Goal: Task Accomplishment & Management: Use online tool/utility

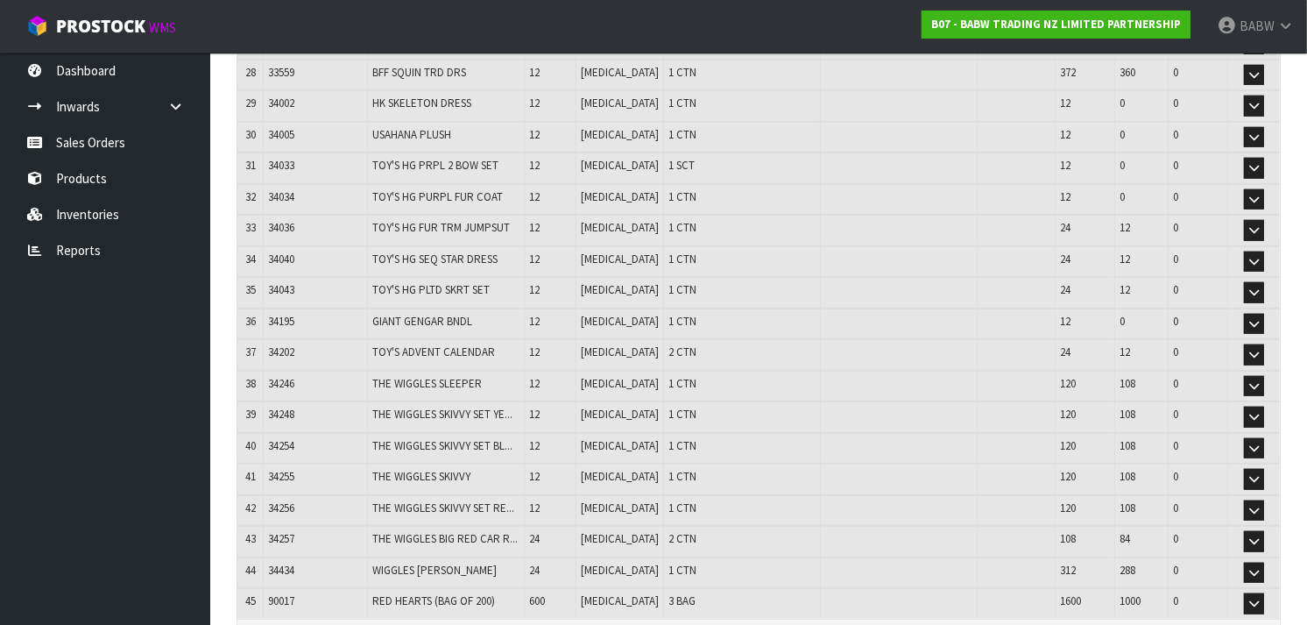
scroll to position [1144, 0]
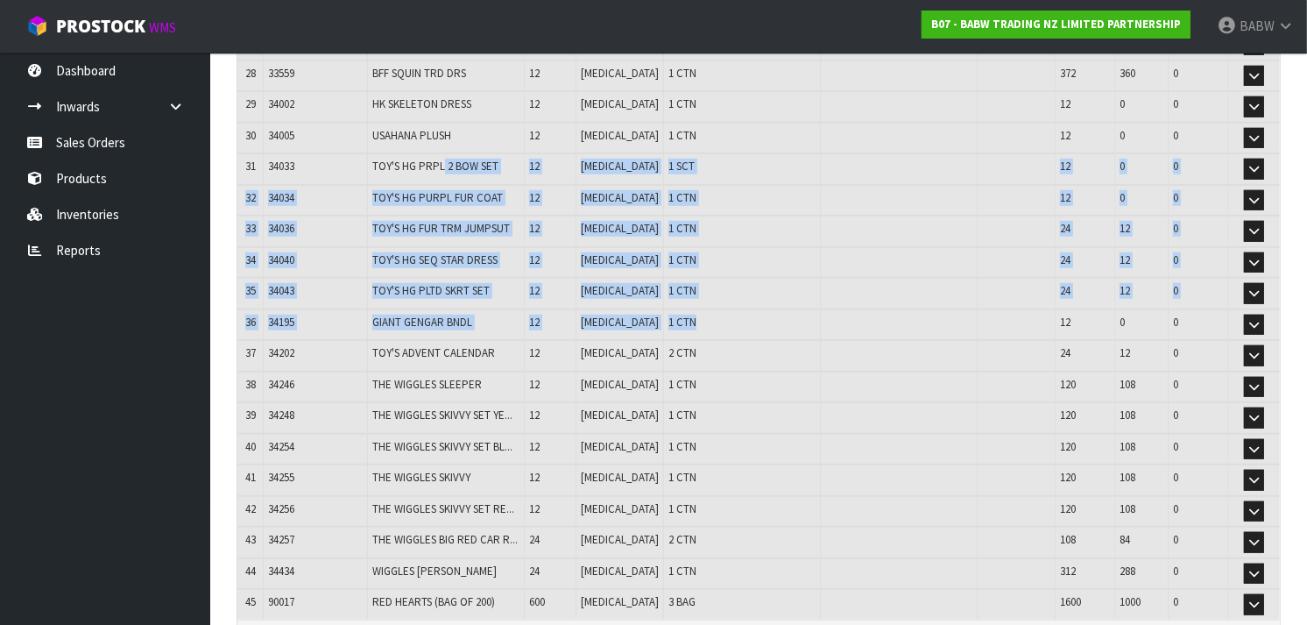
drag, startPoint x: 450, startPoint y: 134, endPoint x: 667, endPoint y: 287, distance: 265.9
click at [667, 309] on td "1 CTN" at bounding box center [742, 325] width 157 height 32
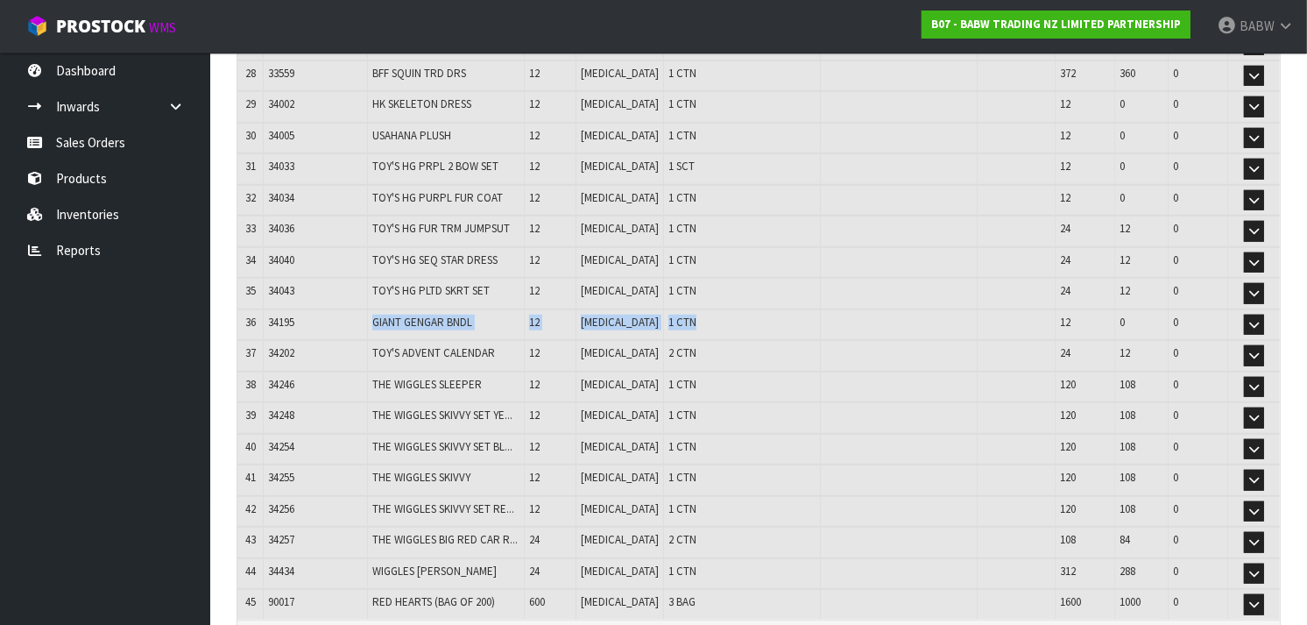
drag, startPoint x: 667, startPoint y: 287, endPoint x: 310, endPoint y: 282, distance: 357.4
click at [310, 309] on tr "36 34195 GIANT GENGAR BNDL 12 PCE 1 CTN 12 0 0 Edit" at bounding box center [758, 325] width 1042 height 32
click at [310, 309] on td "34195" at bounding box center [316, 325] width 104 height 32
drag, startPoint x: 310, startPoint y: 282, endPoint x: 273, endPoint y: 283, distance: 36.8
click at [273, 309] on td "34195" at bounding box center [316, 325] width 104 height 32
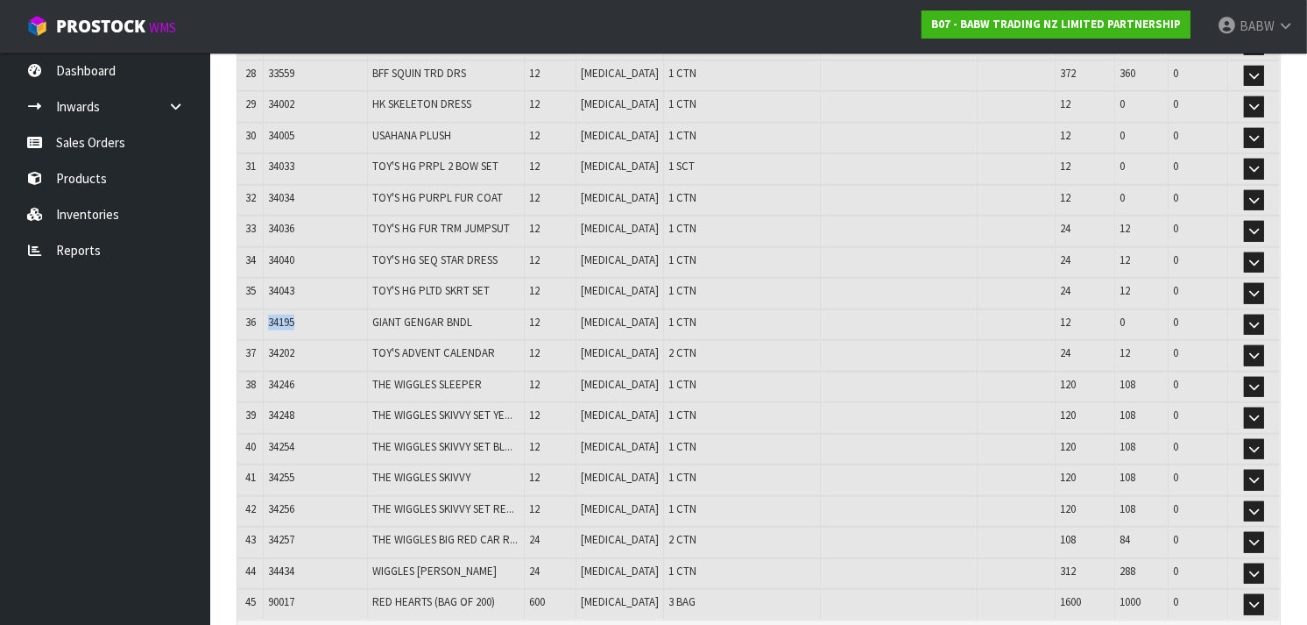
copy span "34195"
click at [114, 180] on link "Products" at bounding box center [105, 178] width 210 height 36
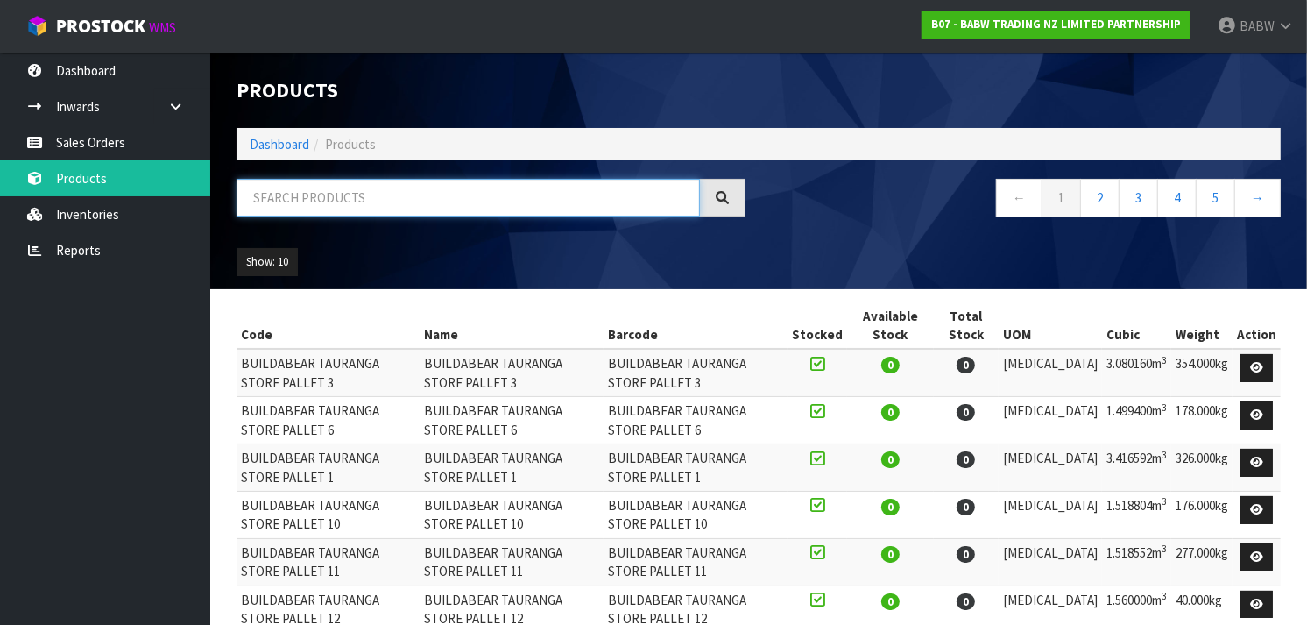
click at [459, 189] on input "text" at bounding box center [467, 198] width 463 height 38
paste input "34195"
type input "34195"
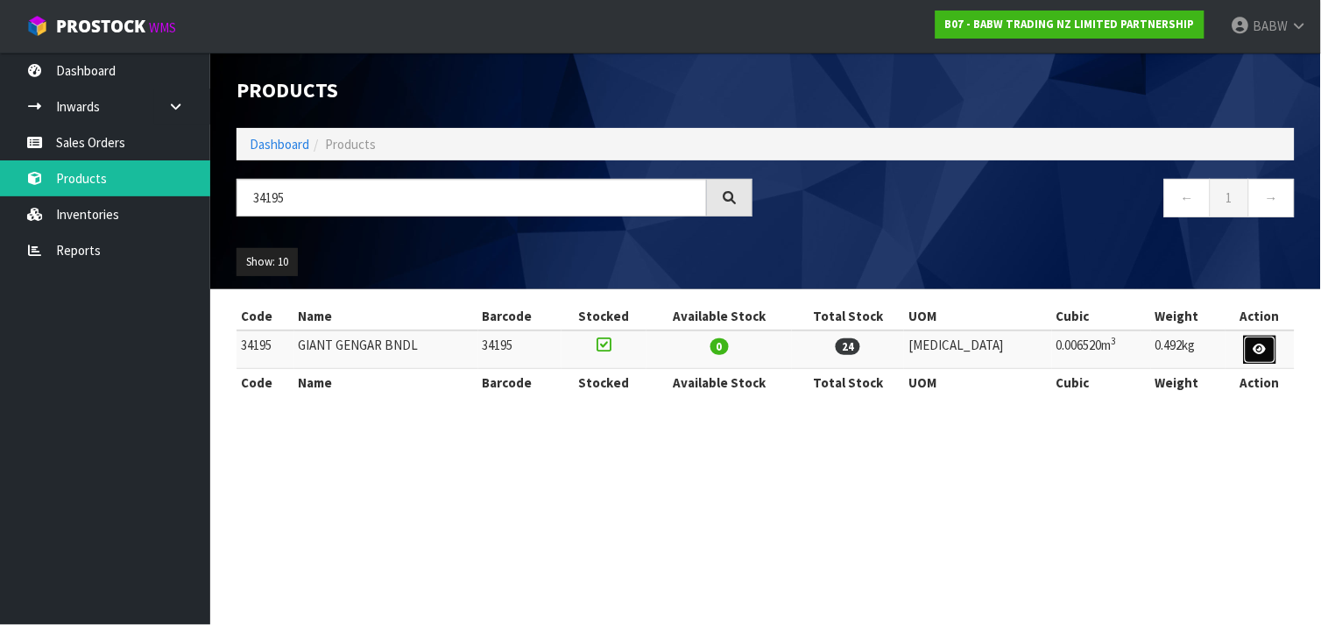
click at [1256, 348] on icon at bounding box center [1259, 348] width 13 height 11
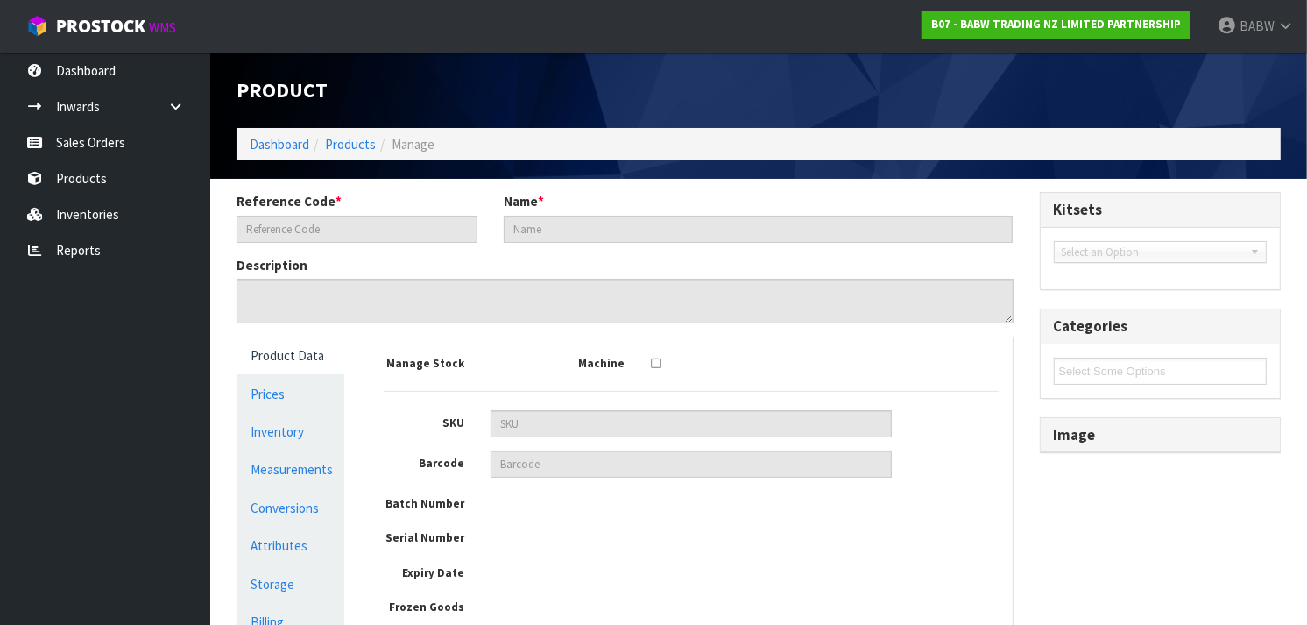
type input "34195"
type input "GIANT GENGAR BNDL"
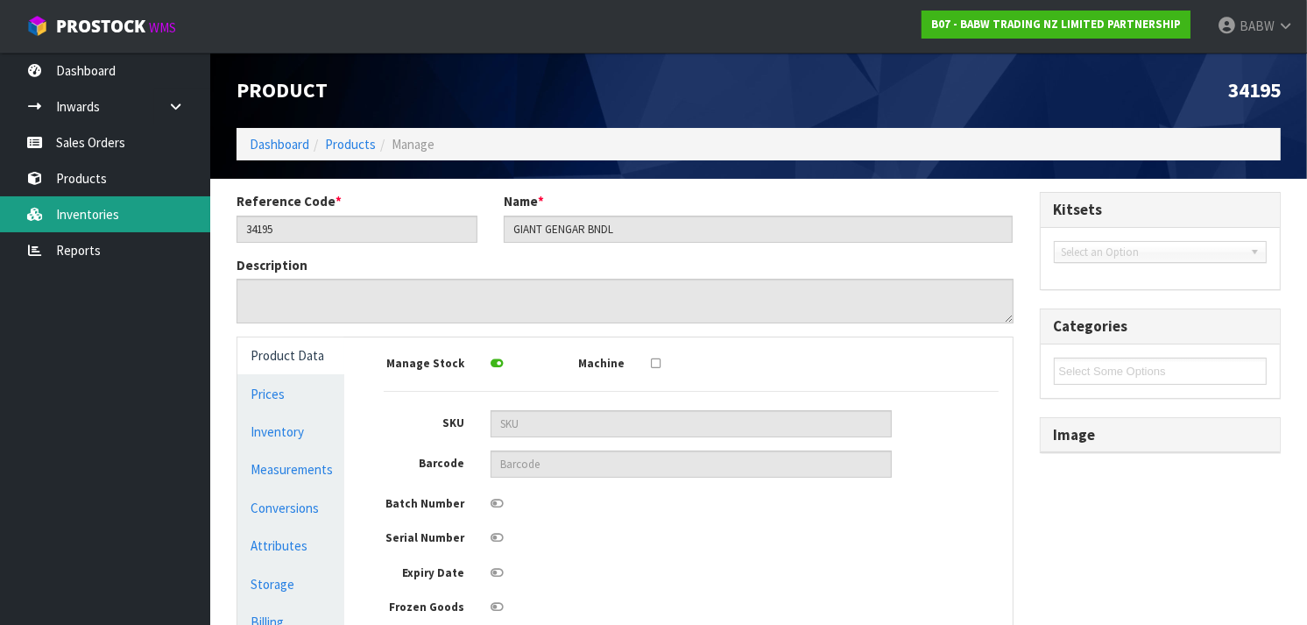
click at [101, 212] on link "Inventories" at bounding box center [105, 214] width 210 height 36
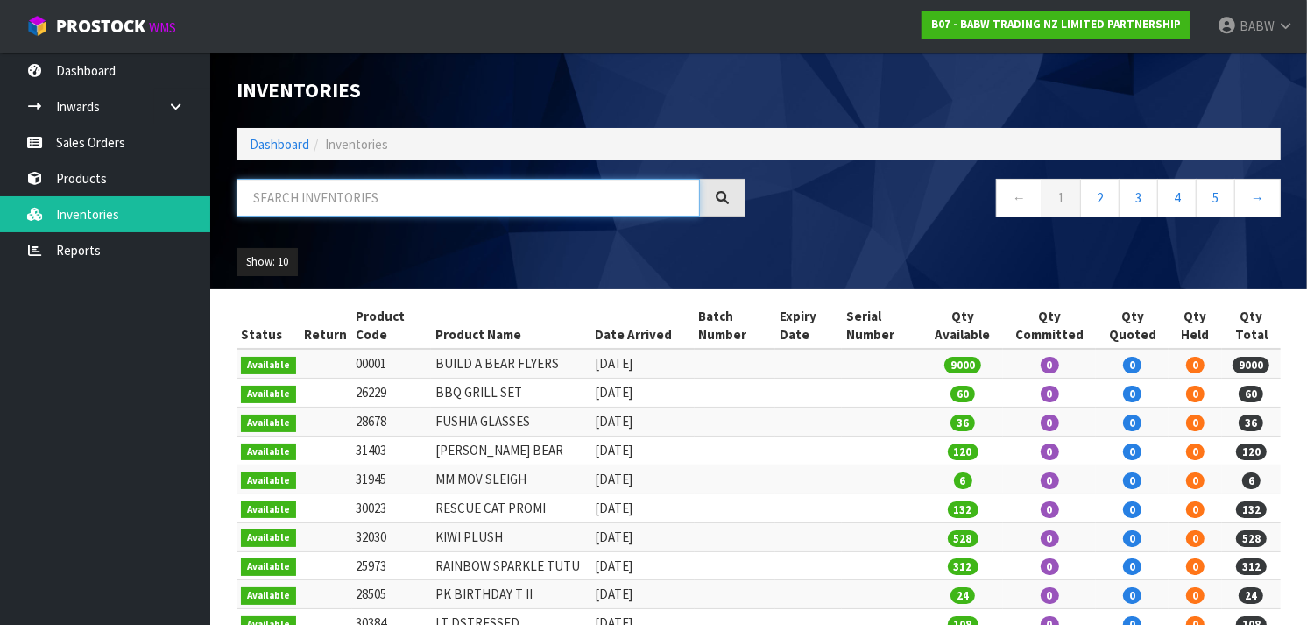
click at [388, 193] on input "text" at bounding box center [467, 198] width 463 height 38
type input "HIPPO"
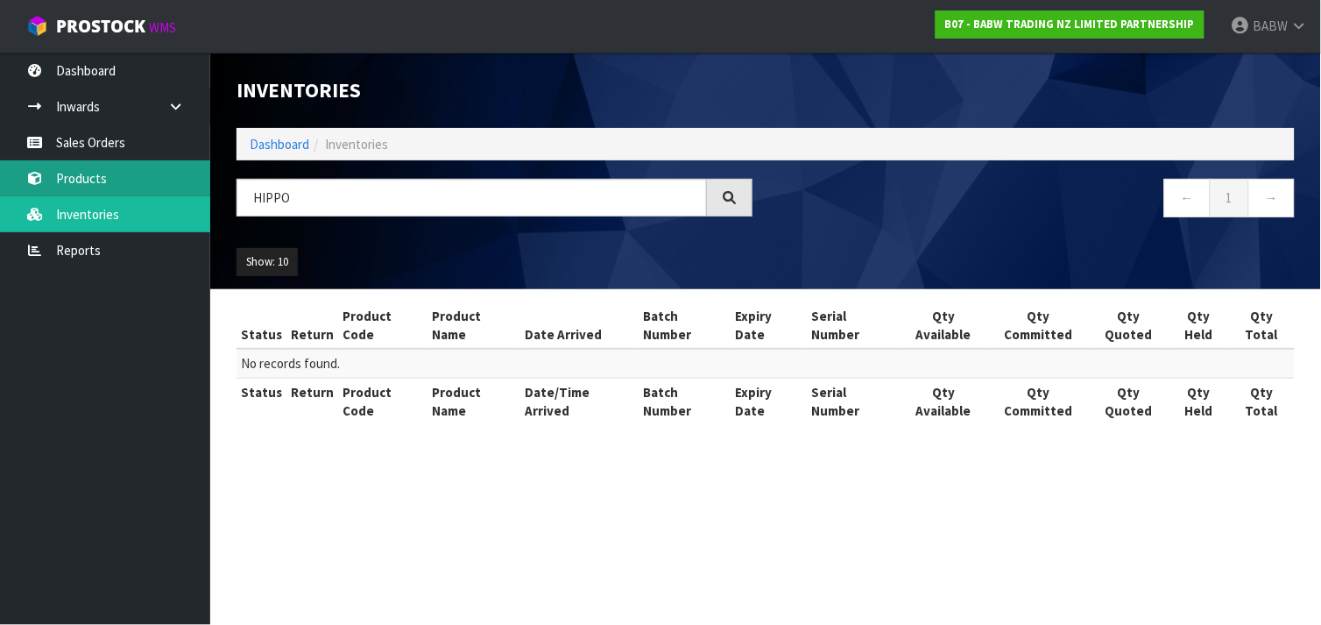
click at [160, 170] on link "Products" at bounding box center [105, 178] width 210 height 36
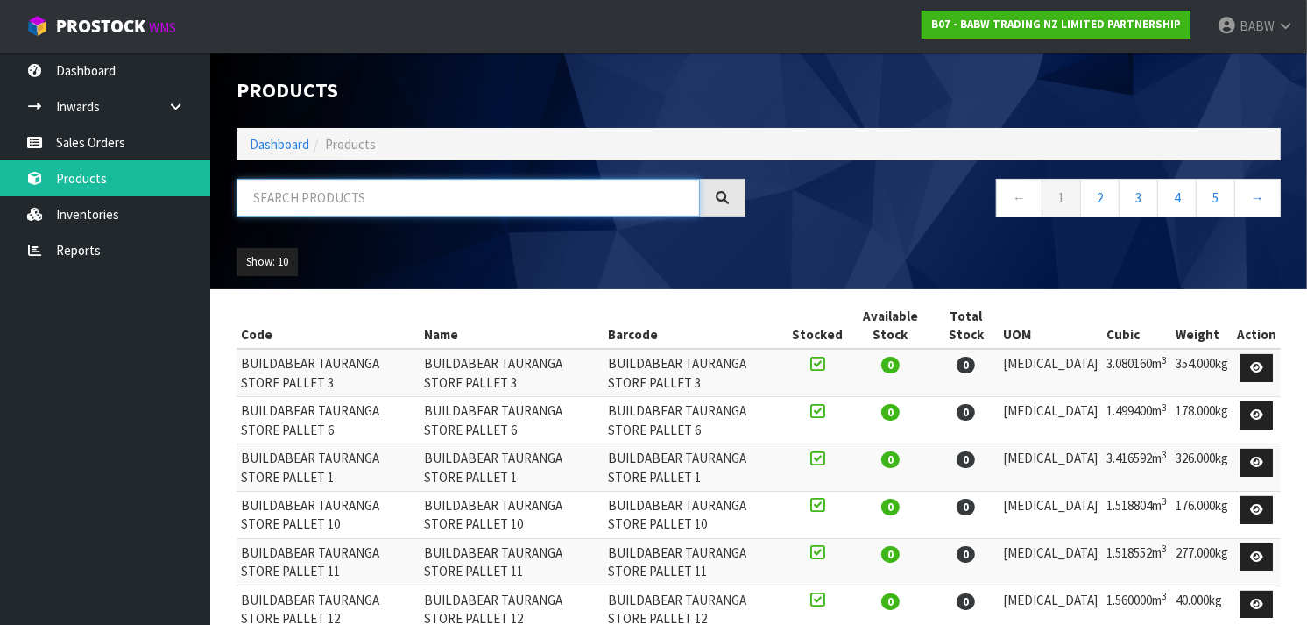
click at [374, 208] on input "text" at bounding box center [467, 198] width 463 height 38
type input "HIPPO"
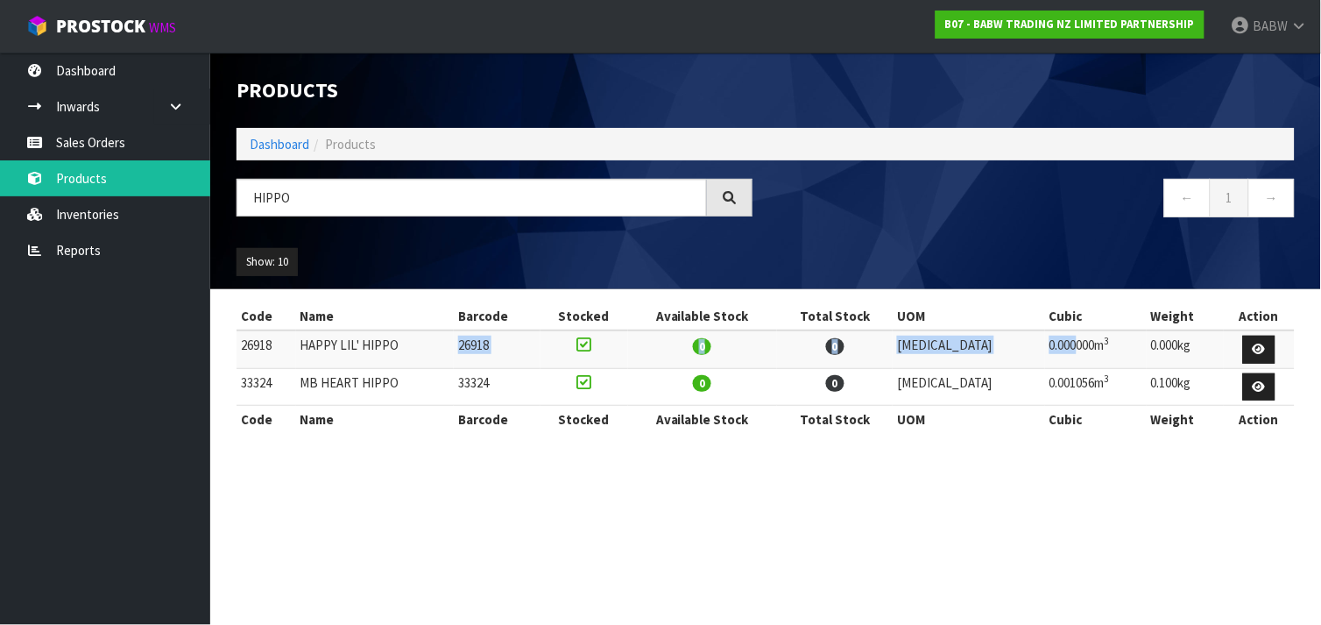
drag, startPoint x: 1041, startPoint y: 355, endPoint x: 467, endPoint y: 340, distance: 573.9
click at [467, 340] on tr "26918 HAPPY LIL' HIPPO 26918 0 0 PCE 0.000000m 3 0.000kg" at bounding box center [765, 349] width 1058 height 38
click at [455, 340] on td "HAPPY LIL' HIPPO" at bounding box center [375, 349] width 159 height 38
drag, startPoint x: 467, startPoint y: 340, endPoint x: 833, endPoint y: 359, distance: 366.6
click at [833, 359] on tr "26918 HAPPY LIL' HIPPO 26918 0 0 PCE 0.000000m 3 0.000kg" at bounding box center [765, 349] width 1058 height 38
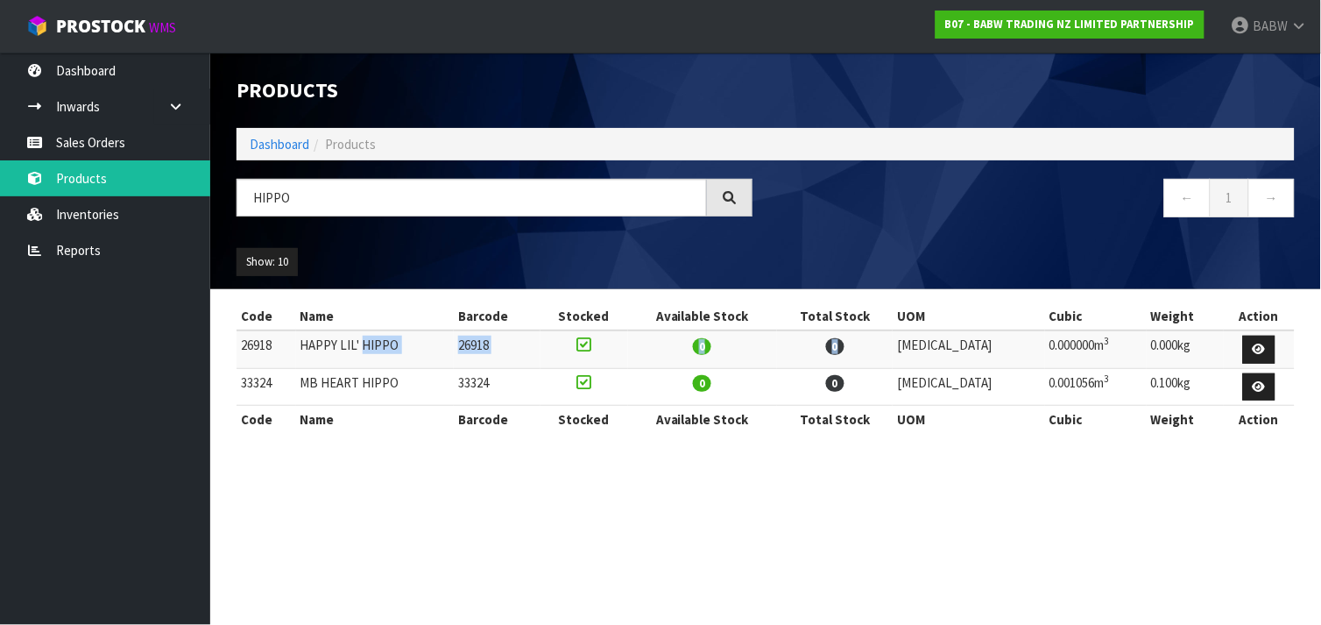
click at [833, 359] on td "0" at bounding box center [835, 349] width 116 height 38
drag, startPoint x: 833, startPoint y: 359, endPoint x: 305, endPoint y: 339, distance: 528.6
click at [305, 339] on tr "26918 HAPPY LIL' HIPPO 26918 0 0 PCE 0.000000m 3 0.000kg" at bounding box center [765, 349] width 1058 height 38
click at [305, 339] on td "HAPPY LIL' HIPPO" at bounding box center [375, 349] width 159 height 38
drag, startPoint x: 305, startPoint y: 339, endPoint x: 1009, endPoint y: 352, distance: 704.4
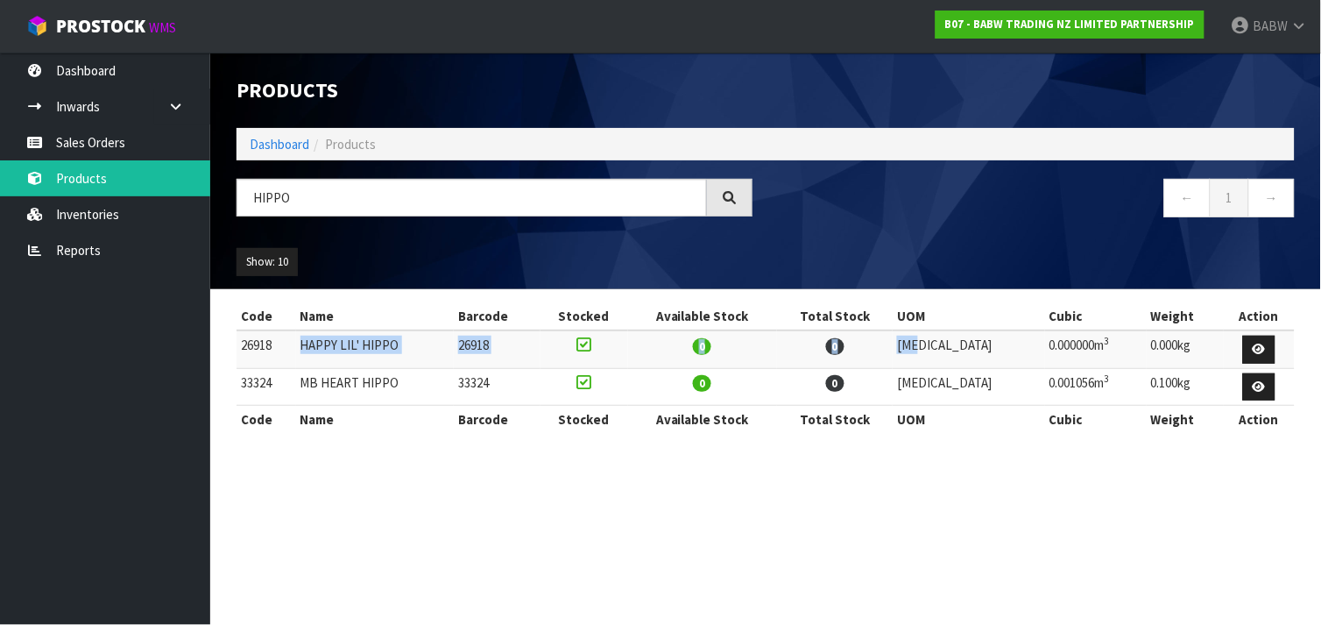
click at [1009, 352] on tr "26918 HAPPY LIL' HIPPO 26918 0 0 PCE 0.000000m 3 0.000kg" at bounding box center [765, 349] width 1058 height 38
click at [1009, 352] on td "[MEDICAL_DATA]" at bounding box center [969, 349] width 152 height 38
drag, startPoint x: 981, startPoint y: 346, endPoint x: 461, endPoint y: 346, distance: 520.3
click at [461, 346] on tr "26918 HAPPY LIL' HIPPO 26918 0 0 PCE 0.000000m 3 0.000kg" at bounding box center [765, 349] width 1058 height 38
click at [455, 346] on td "HAPPY LIL' HIPPO" at bounding box center [375, 349] width 159 height 38
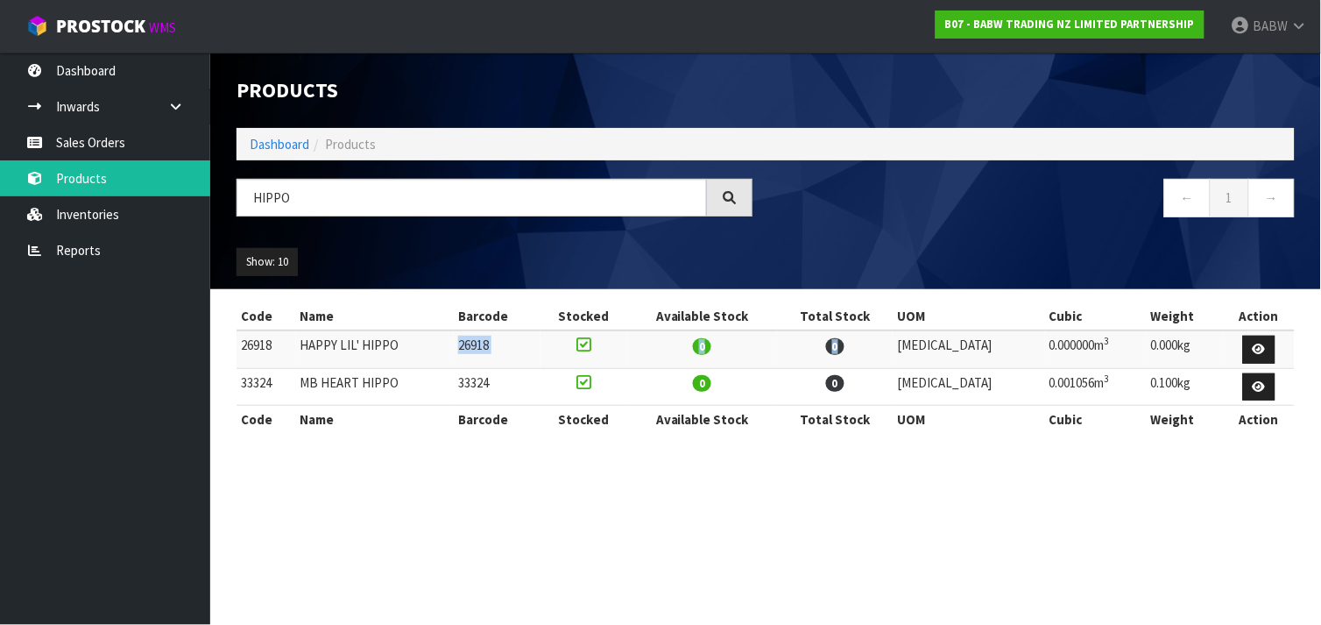
drag, startPoint x: 461, startPoint y: 346, endPoint x: 896, endPoint y: 356, distance: 435.5
click at [896, 356] on tr "26918 HAPPY LIL' HIPPO 26918 0 0 PCE 0.000000m 3 0.000kg" at bounding box center [765, 349] width 1058 height 38
click at [893, 356] on td "0" at bounding box center [835, 349] width 116 height 38
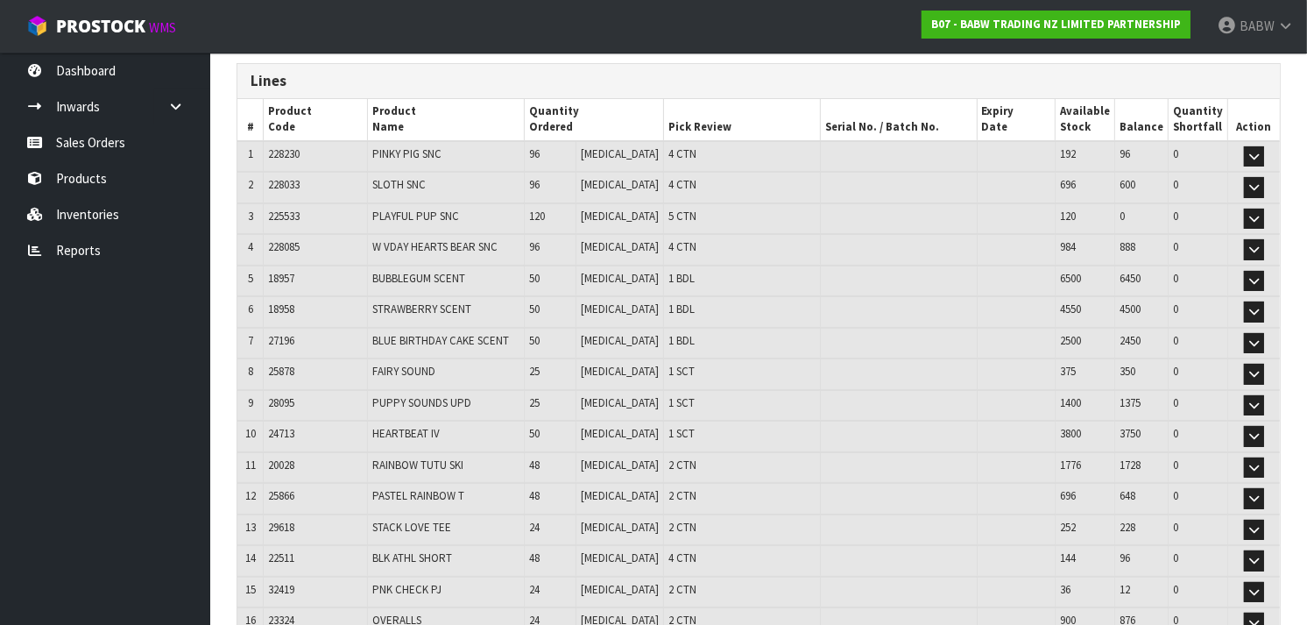
scroll to position [211, 0]
